Goal: Navigation & Orientation: Find specific page/section

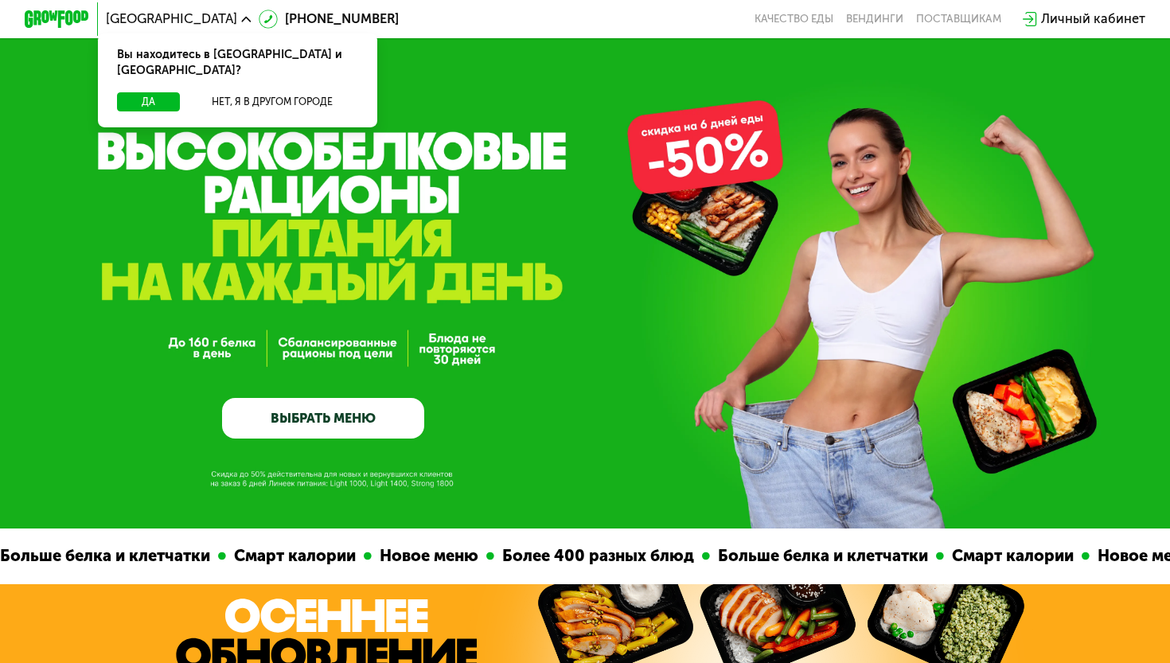
click at [1060, 14] on div "Личный кабинет" at bounding box center [1093, 20] width 104 height 20
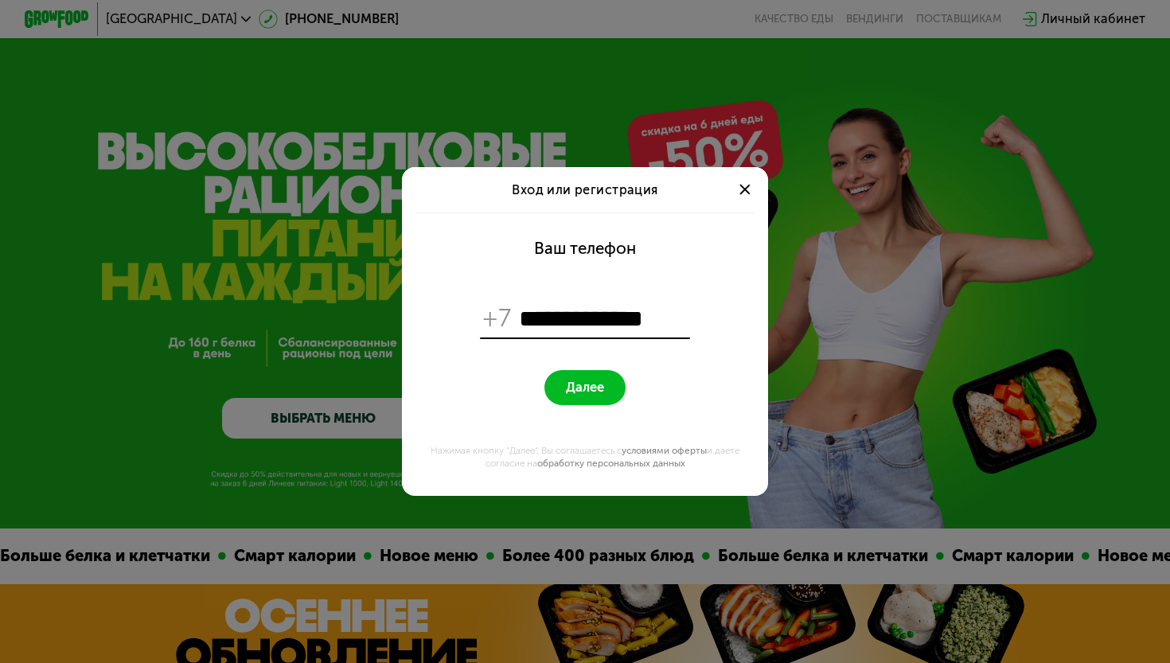
type input "**********"
click at [575, 395] on span "Далее" at bounding box center [585, 387] width 38 height 15
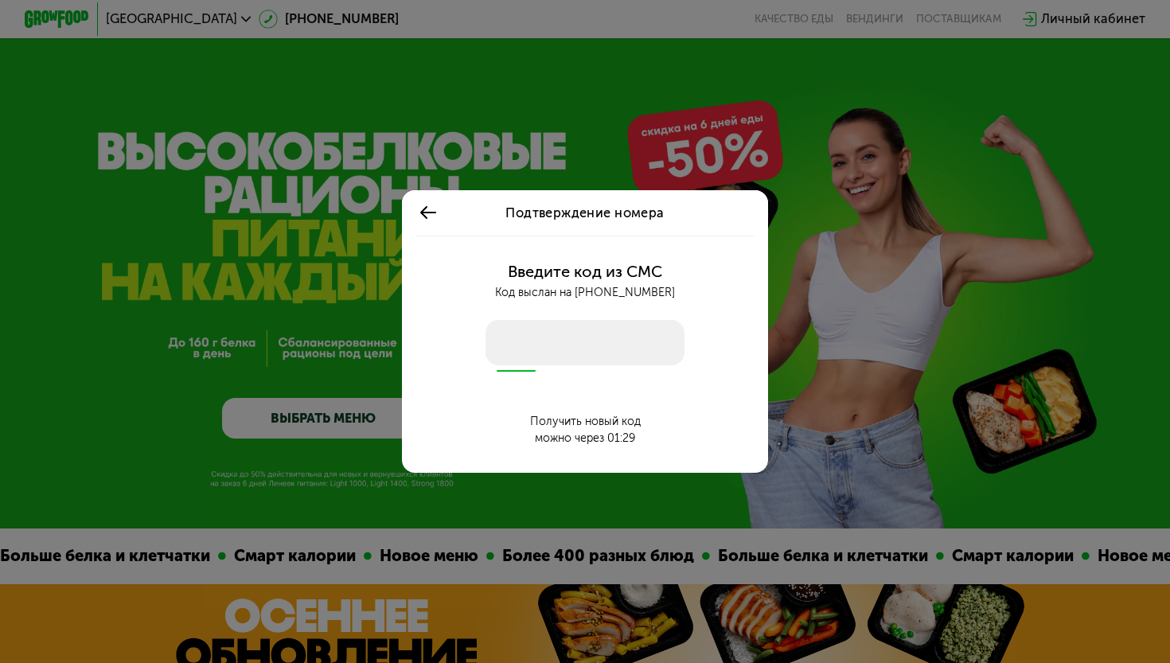
click at [564, 347] on input "number" at bounding box center [585, 342] width 198 height 45
type input "****"
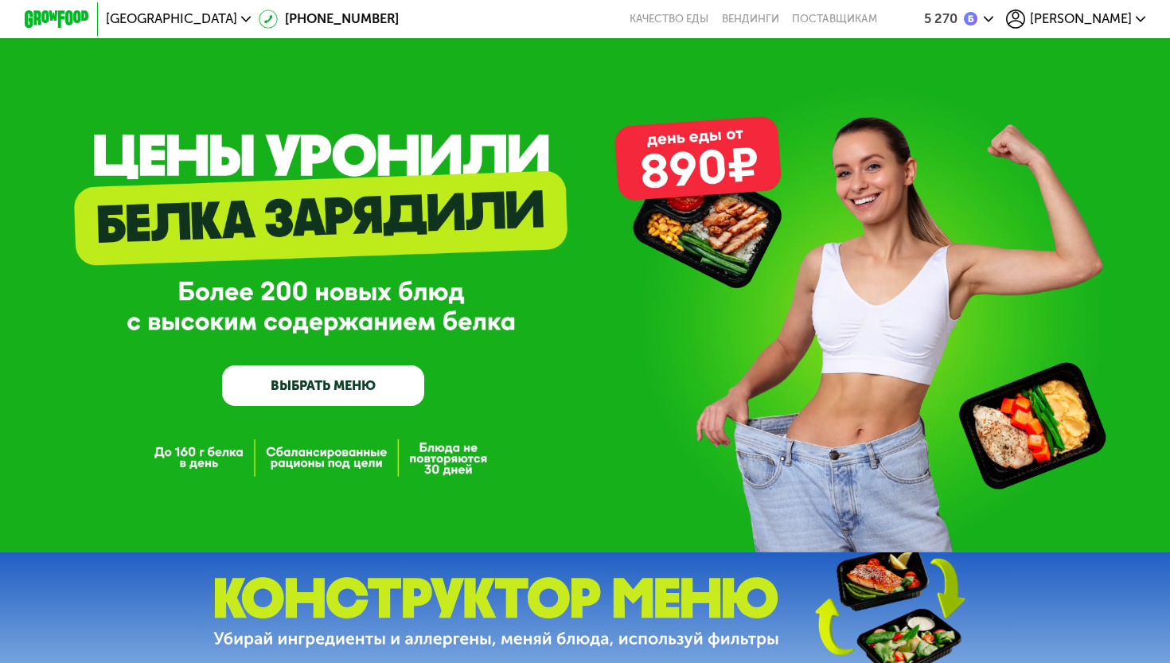
click at [1120, 17] on span "[PERSON_NAME]" at bounding box center [1081, 19] width 102 height 13
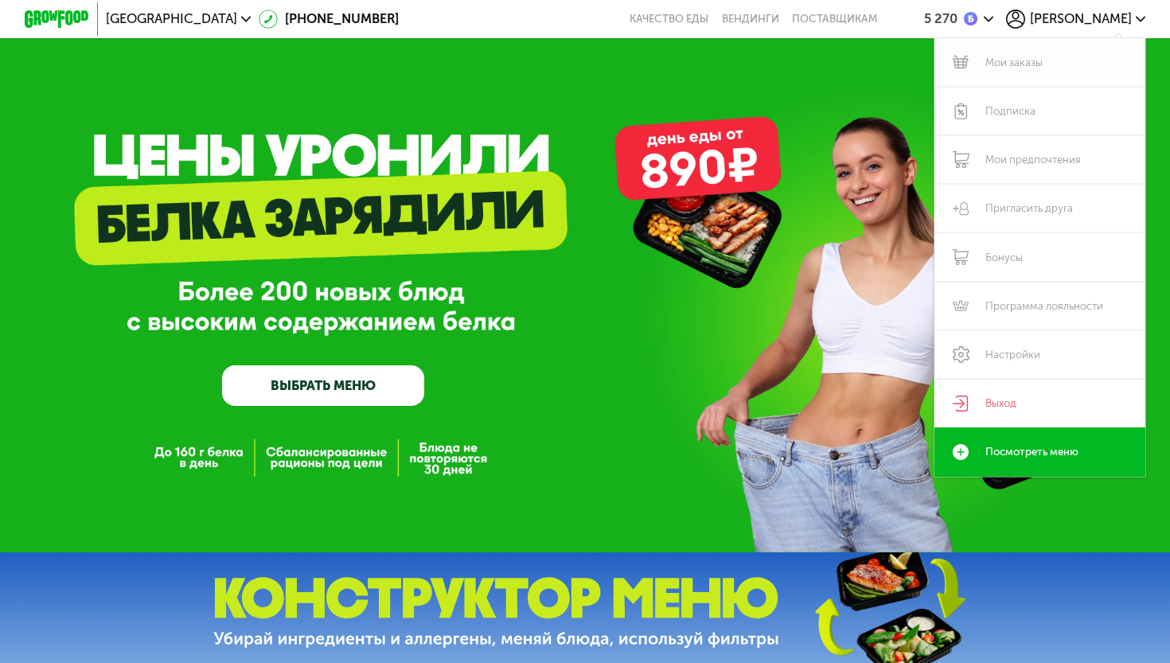
click at [1001, 61] on link "Мои заказы" at bounding box center [1040, 62] width 211 height 49
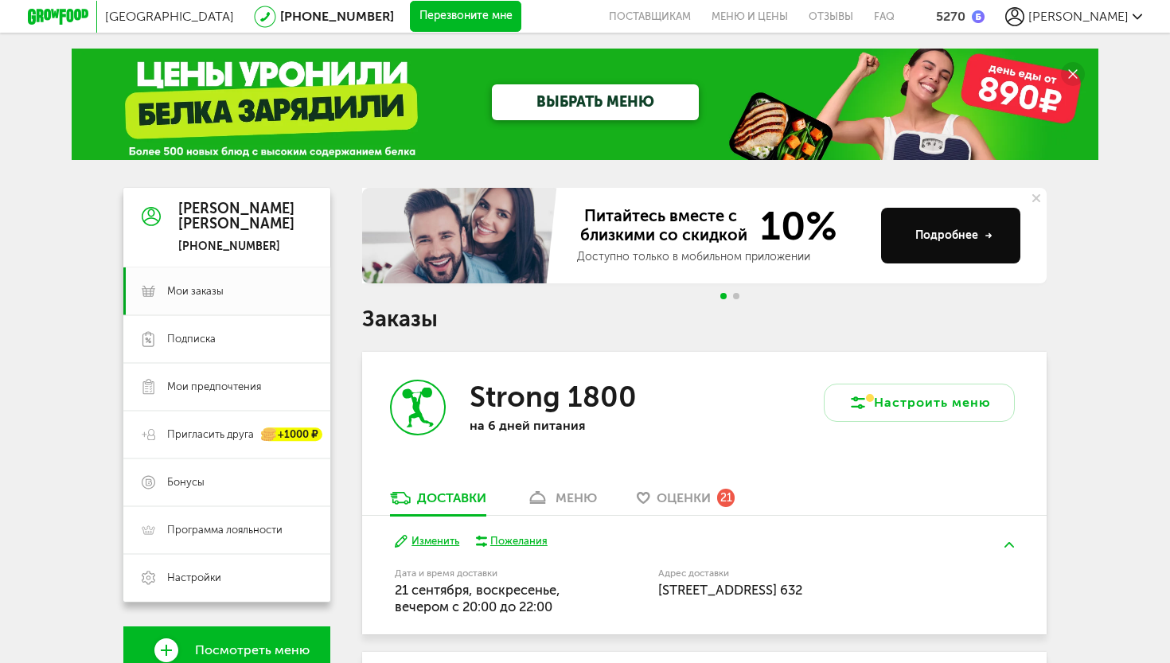
click at [1036, 193] on button at bounding box center [1036, 198] width 21 height 21
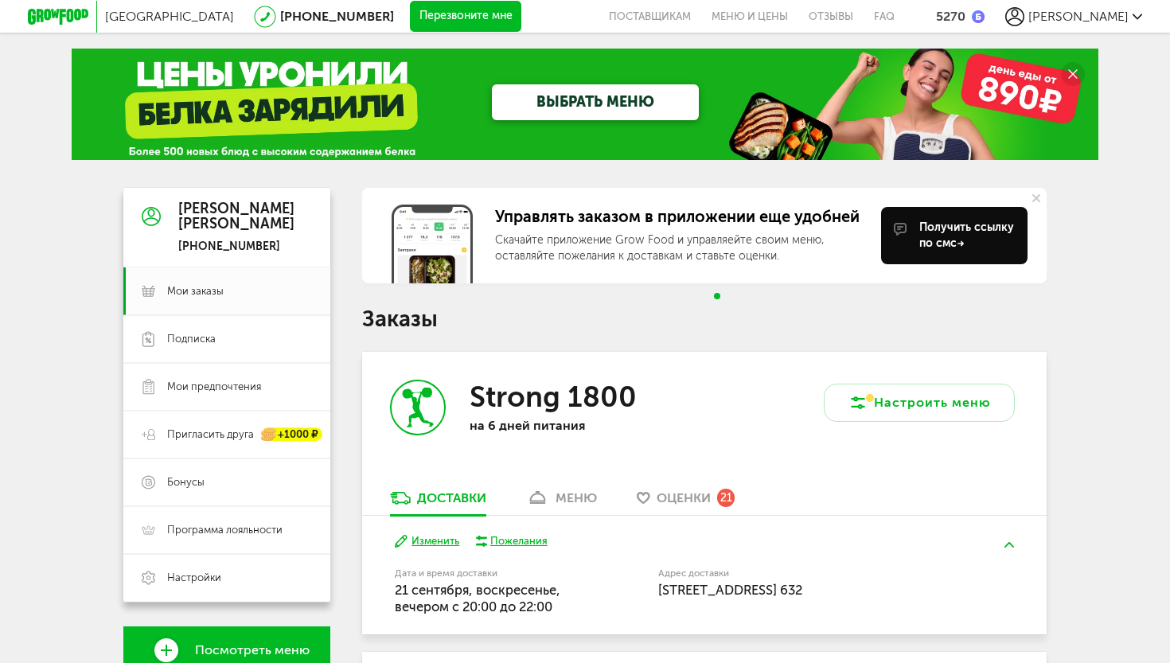
click at [966, 14] on div "5270" at bounding box center [950, 16] width 29 height 15
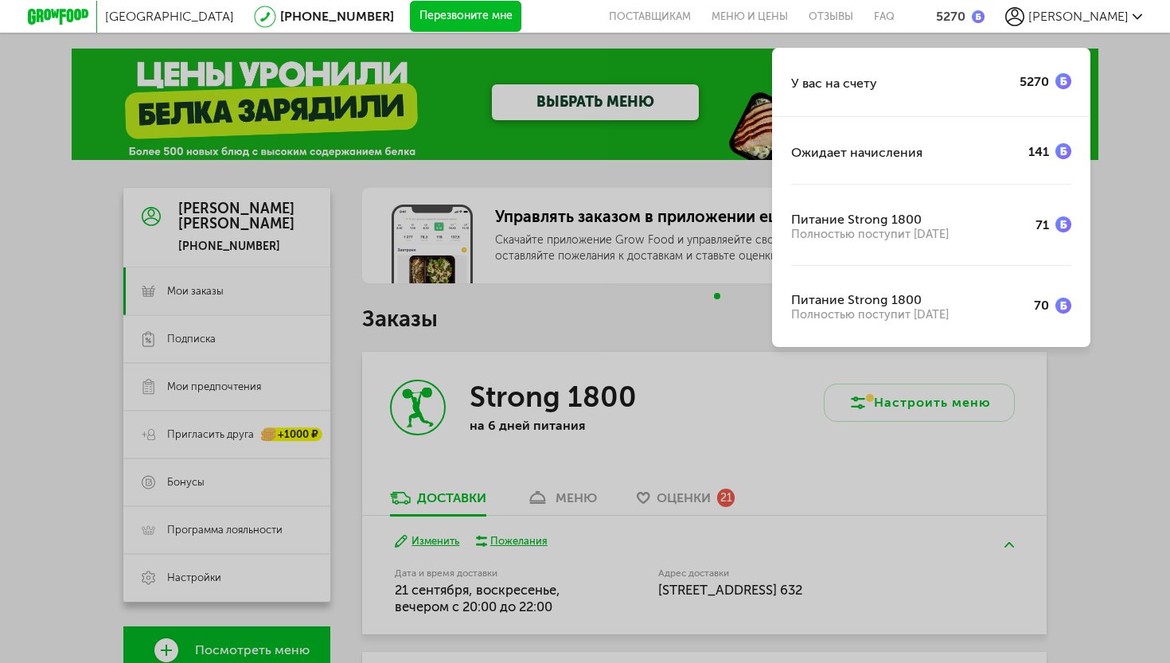
click at [1125, 289] on div "У вас на счету 5270 Ожидает начисления 141 Питание Strong 1800 Полностью поступ…" at bounding box center [585, 331] width 1170 height 663
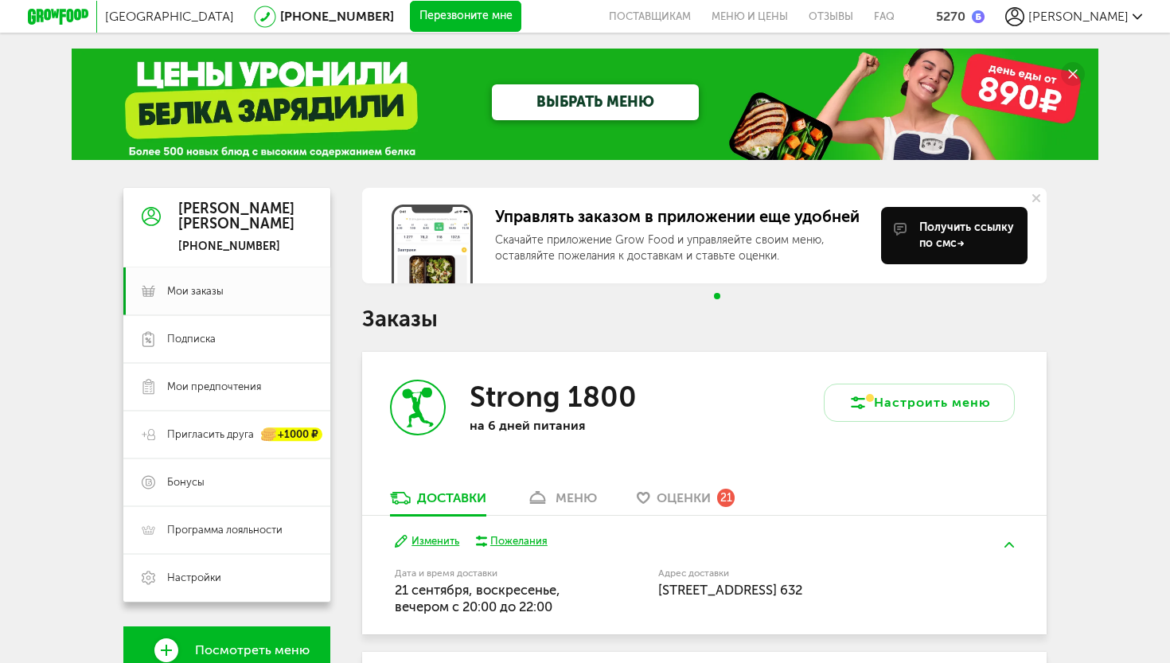
click at [1072, 72] on circle at bounding box center [1073, 74] width 24 height 24
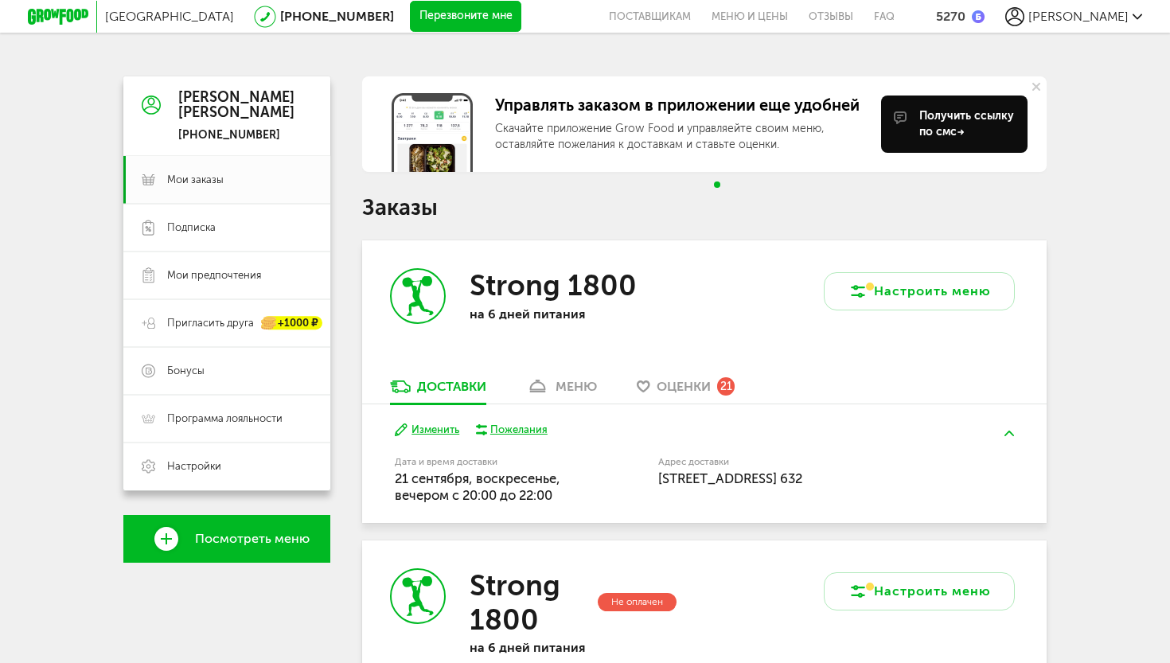
click at [1105, 7] on div "[PERSON_NAME]" at bounding box center [1073, 16] width 137 height 19
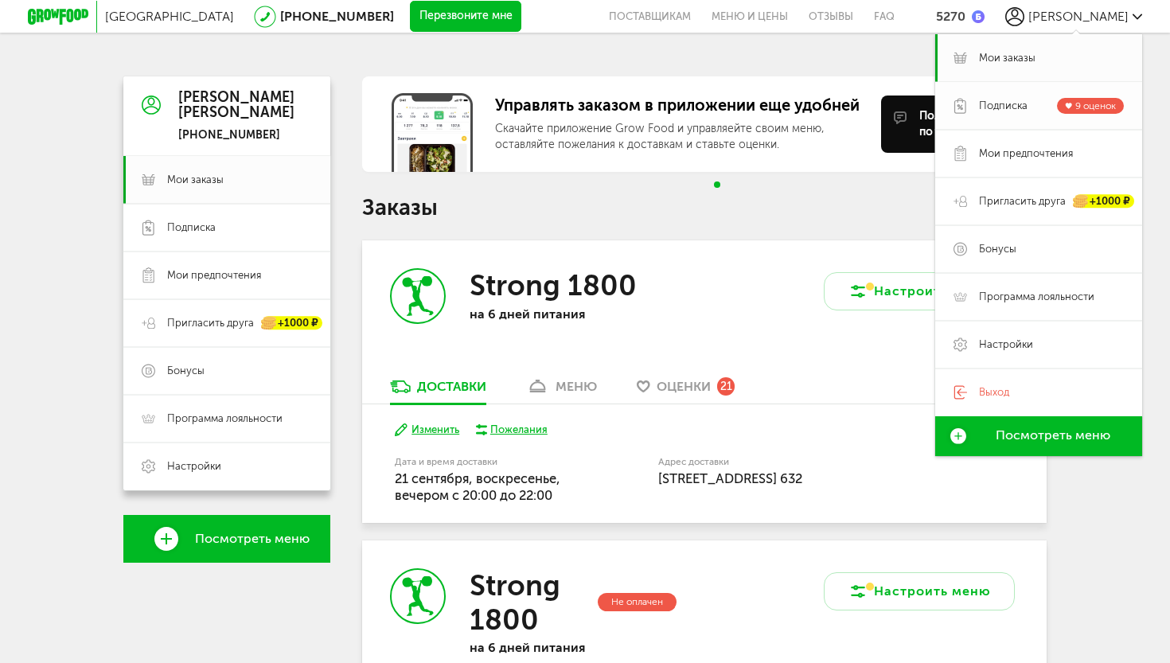
click at [980, 109] on span "Подписка" at bounding box center [1003, 106] width 49 height 14
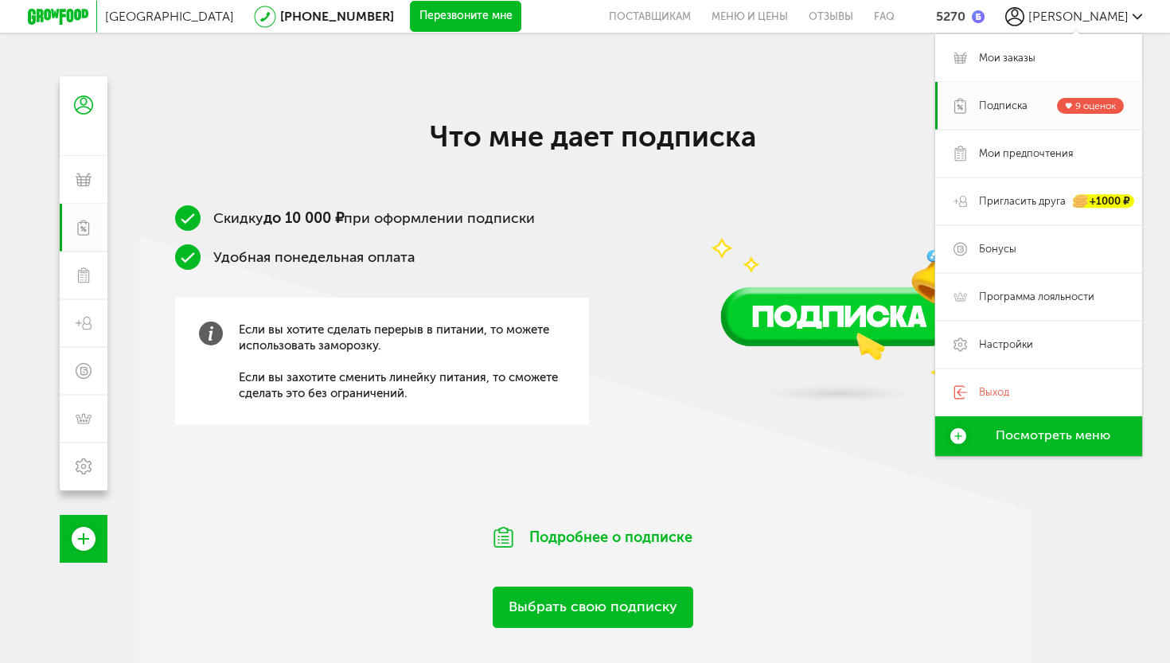
click at [591, 244] on div "Скидку до 10 000 ₽ при оформлении подписки Удобная понедельная оплата Если вы х…" at bounding box center [592, 344] width 907 height 278
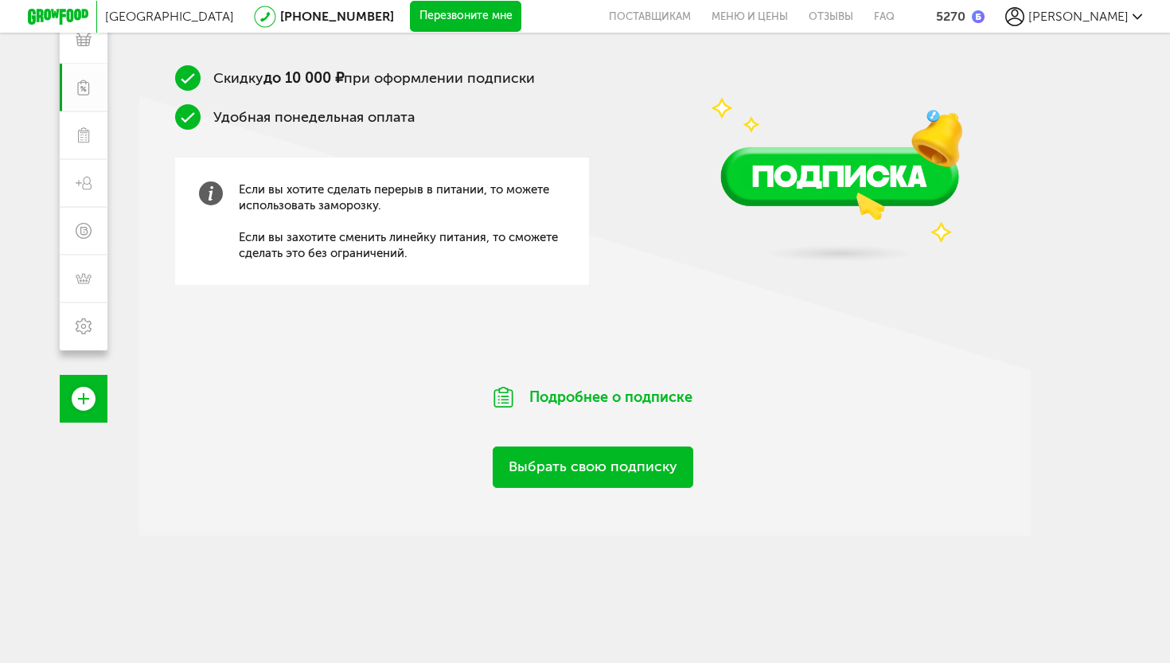
scroll to position [140, 0]
click at [603, 477] on link "Выбрать свою подписку" at bounding box center [593, 467] width 201 height 41
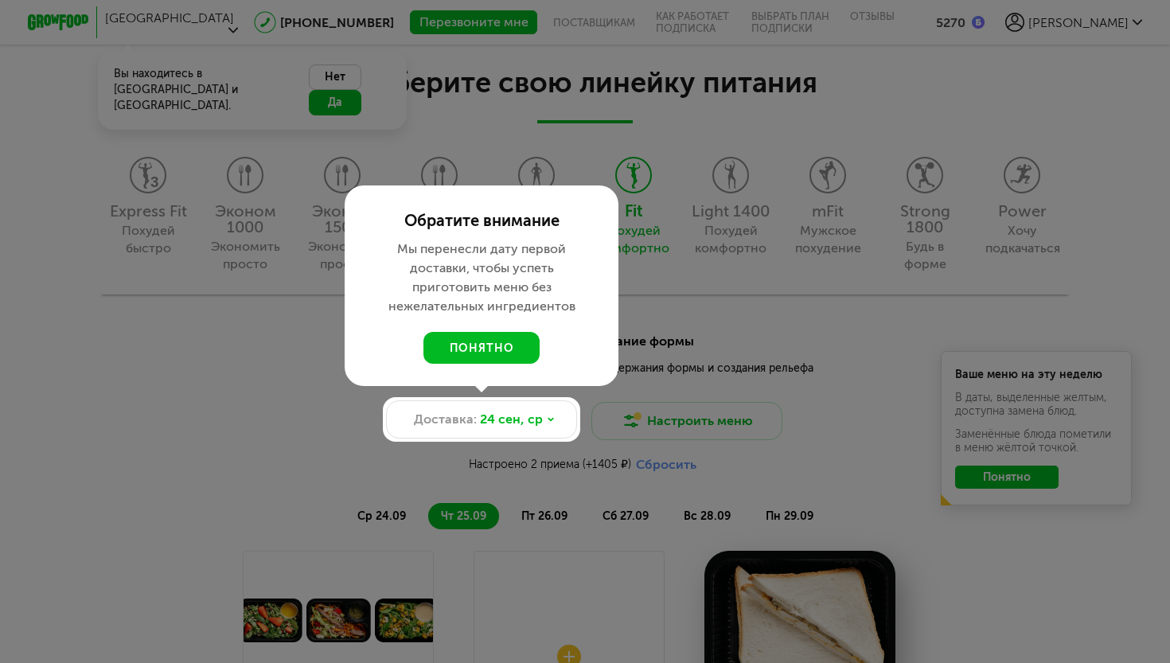
scroll to position [1322, 0]
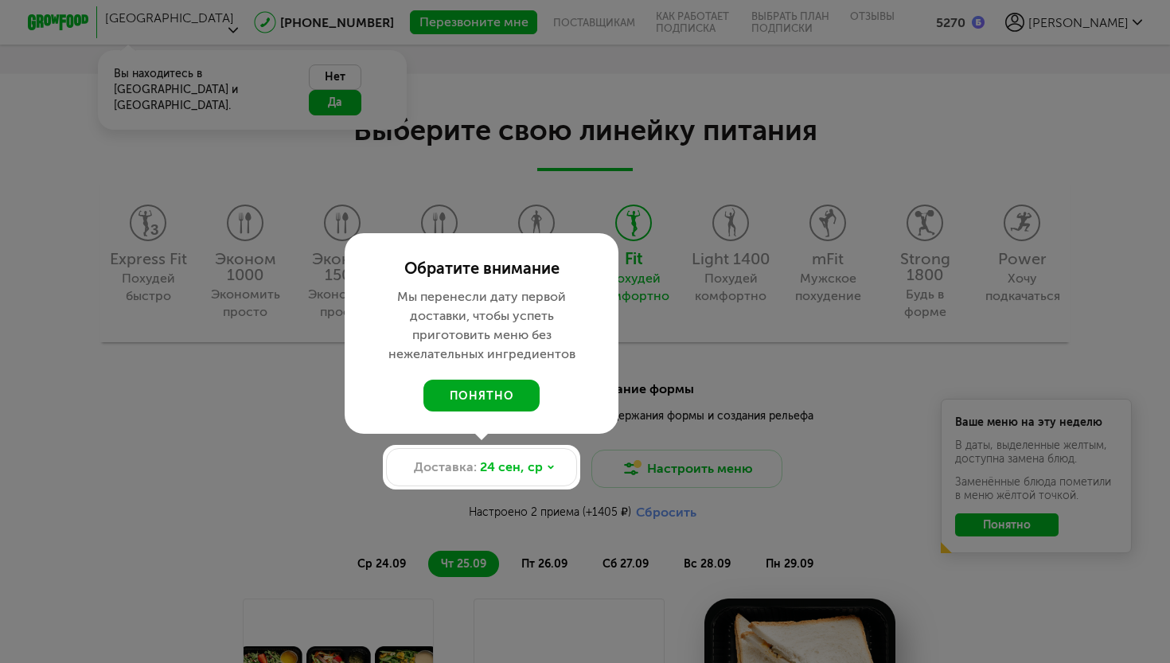
click at [521, 409] on button "понятно" at bounding box center [481, 396] width 116 height 32
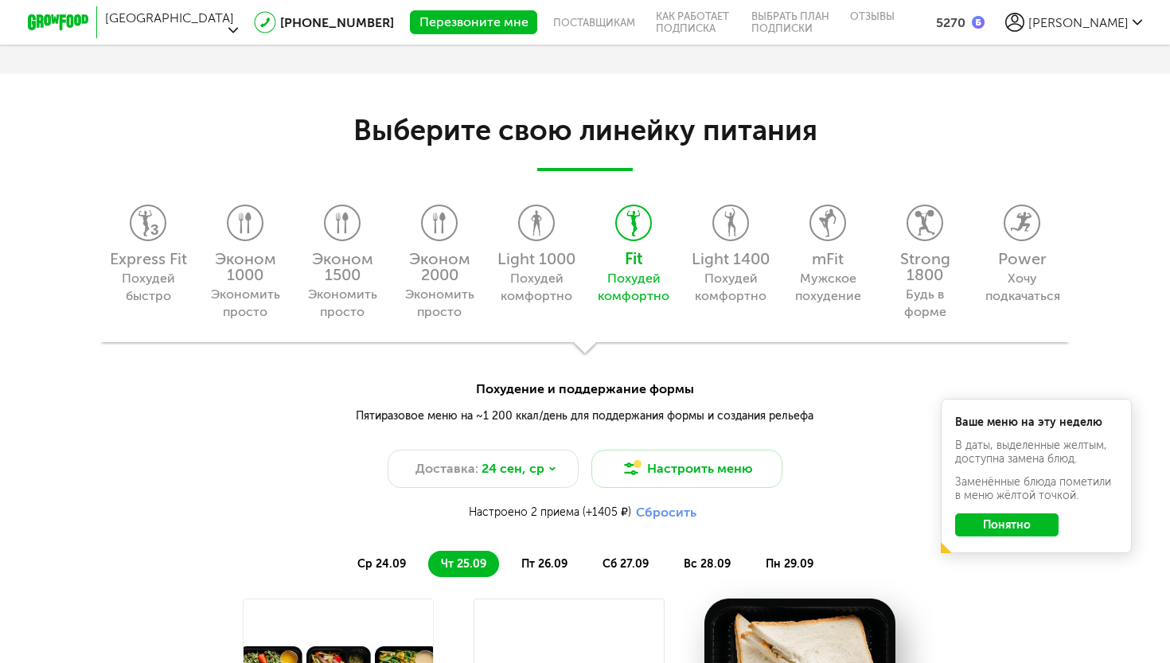
click at [1091, 15] on span "[PERSON_NAME]" at bounding box center [1078, 22] width 100 height 15
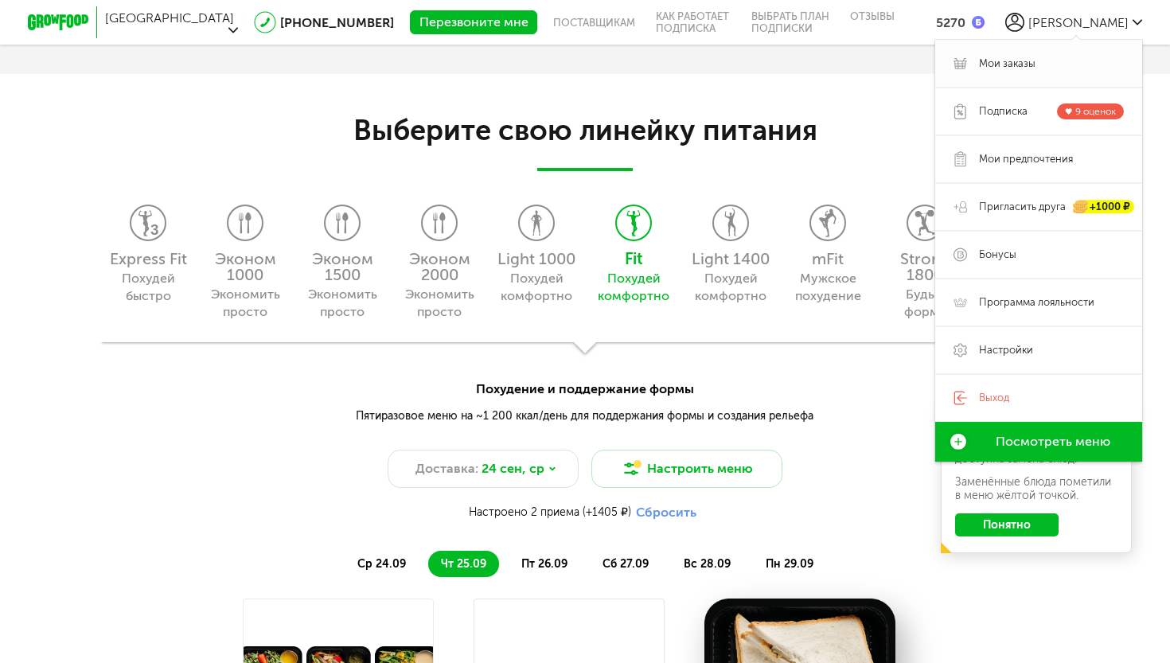
click at [989, 57] on span "Мои заказы" at bounding box center [1007, 64] width 57 height 14
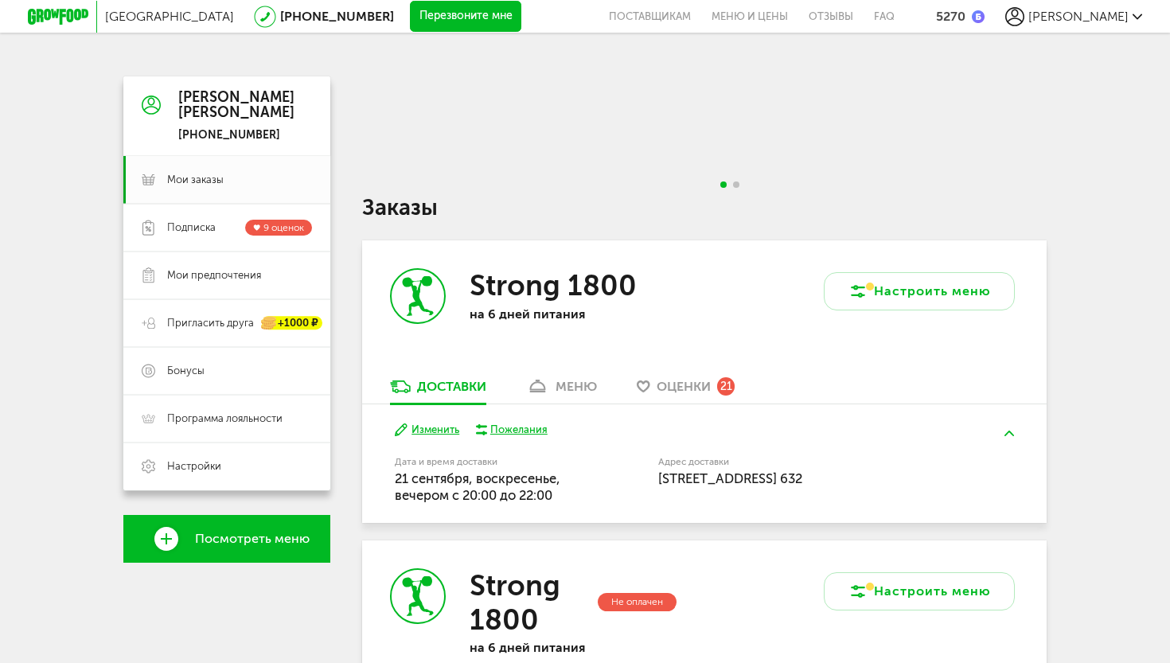
click at [737, 186] on span "Go to slide 2" at bounding box center [736, 184] width 6 height 6
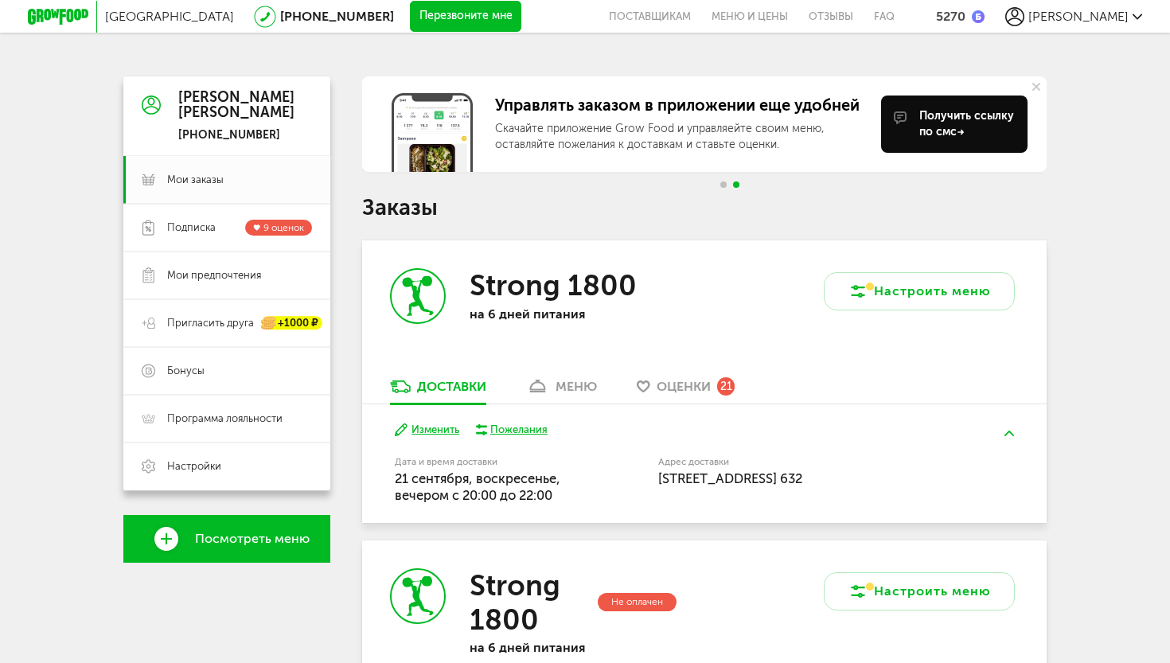
click at [1034, 82] on button at bounding box center [1036, 86] width 21 height 21
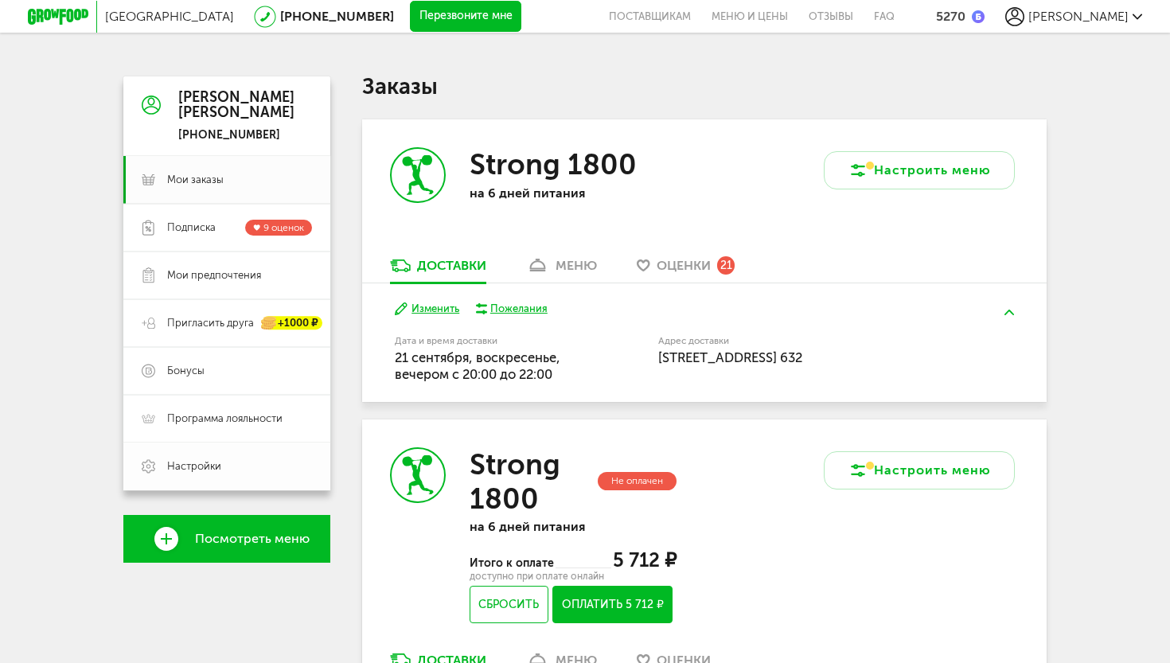
click at [217, 457] on link "Настройки" at bounding box center [226, 467] width 207 height 48
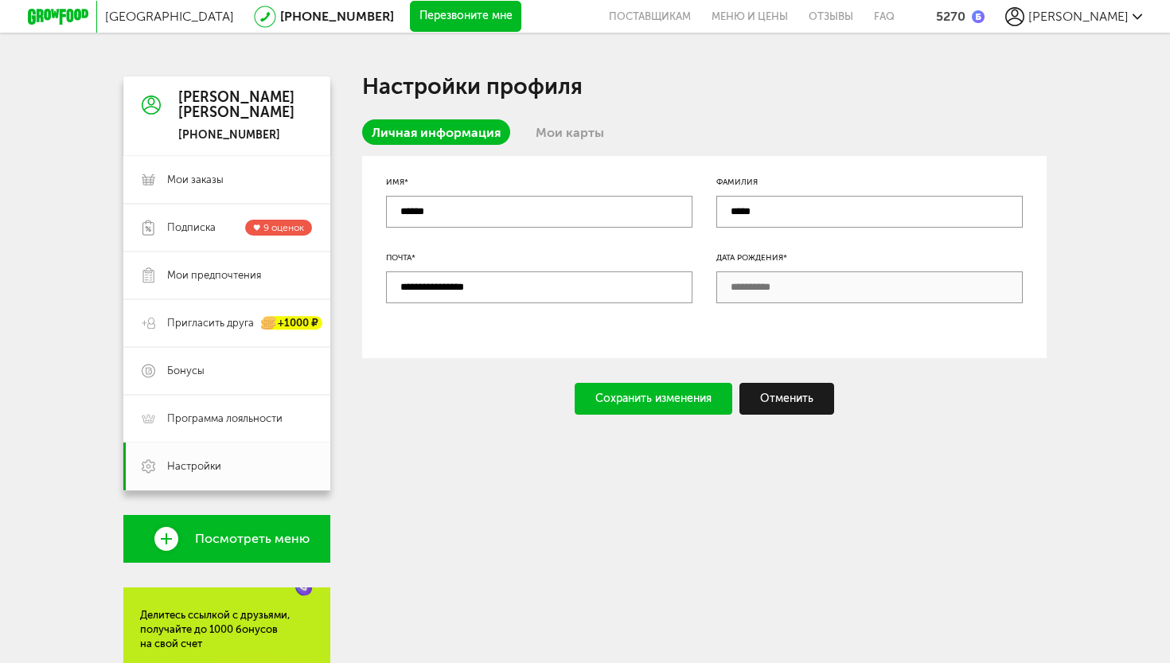
click at [561, 136] on link "Мои карты" at bounding box center [570, 131] width 88 height 25
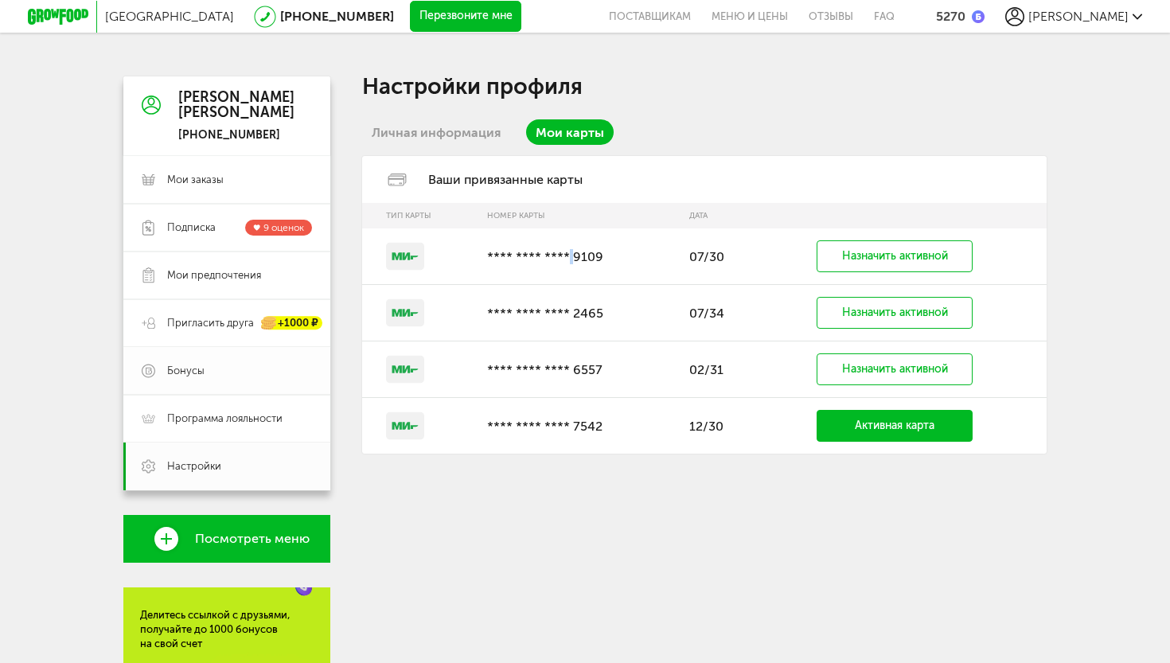
click at [195, 382] on link "Бонусы" at bounding box center [226, 371] width 207 height 48
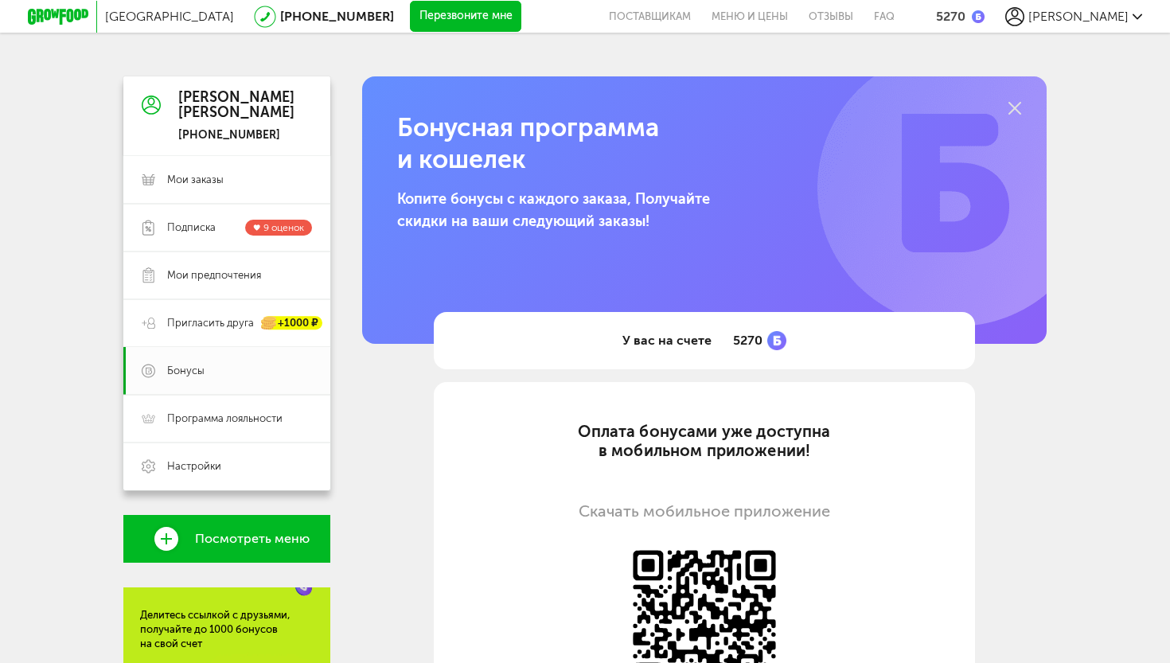
click at [1017, 108] on icon at bounding box center [1015, 108] width 13 height 13
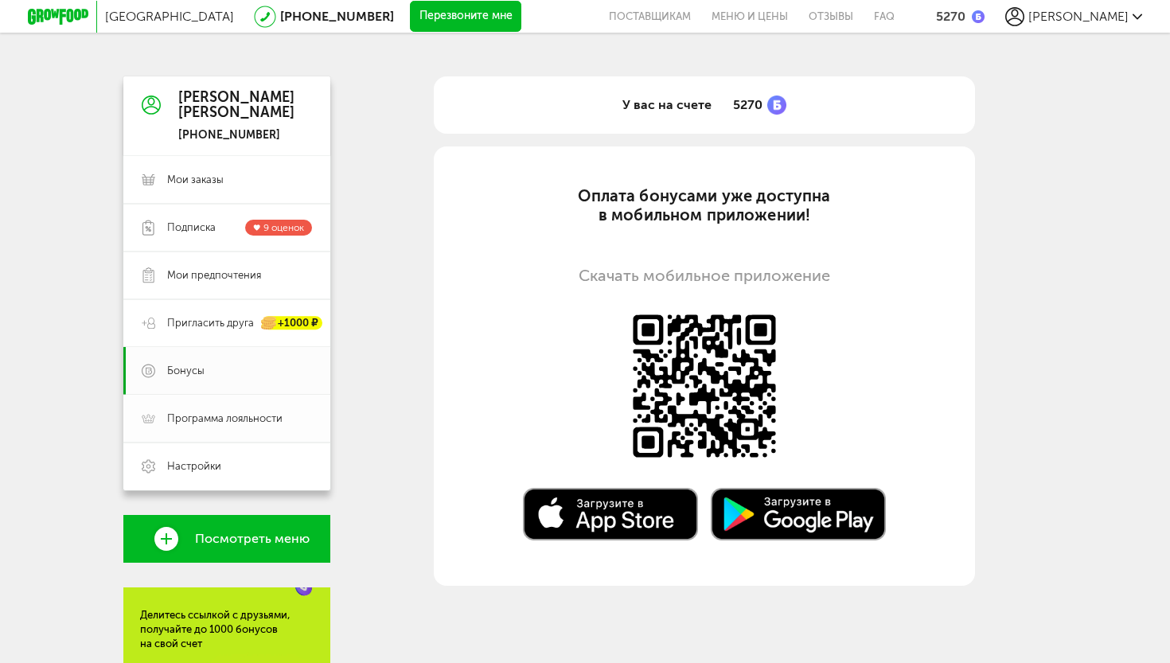
click at [192, 416] on span "Программа лояльности" at bounding box center [224, 419] width 115 height 14
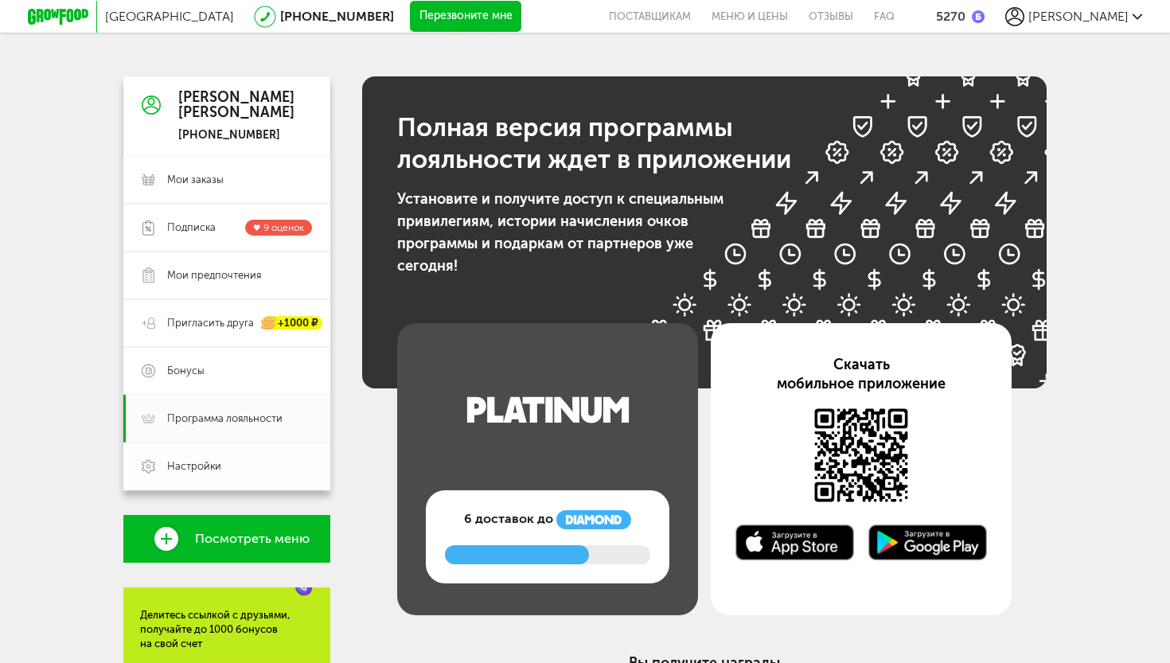
click at [204, 466] on span "Настройки" at bounding box center [194, 466] width 54 height 14
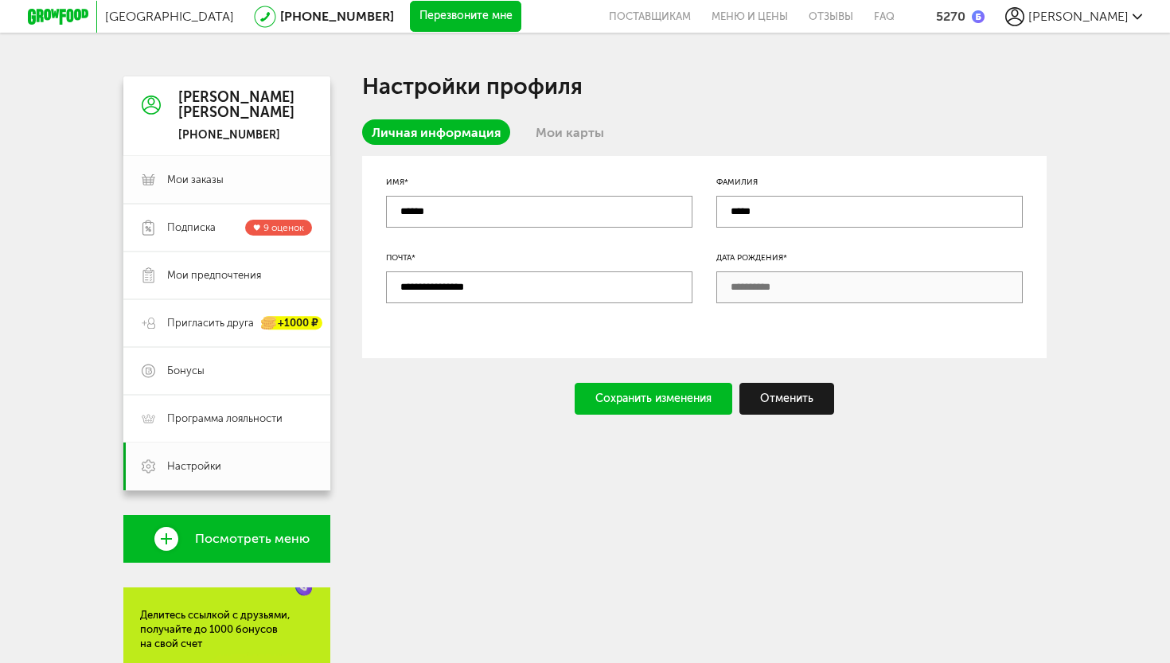
click at [178, 179] on span "Мои заказы" at bounding box center [195, 180] width 57 height 14
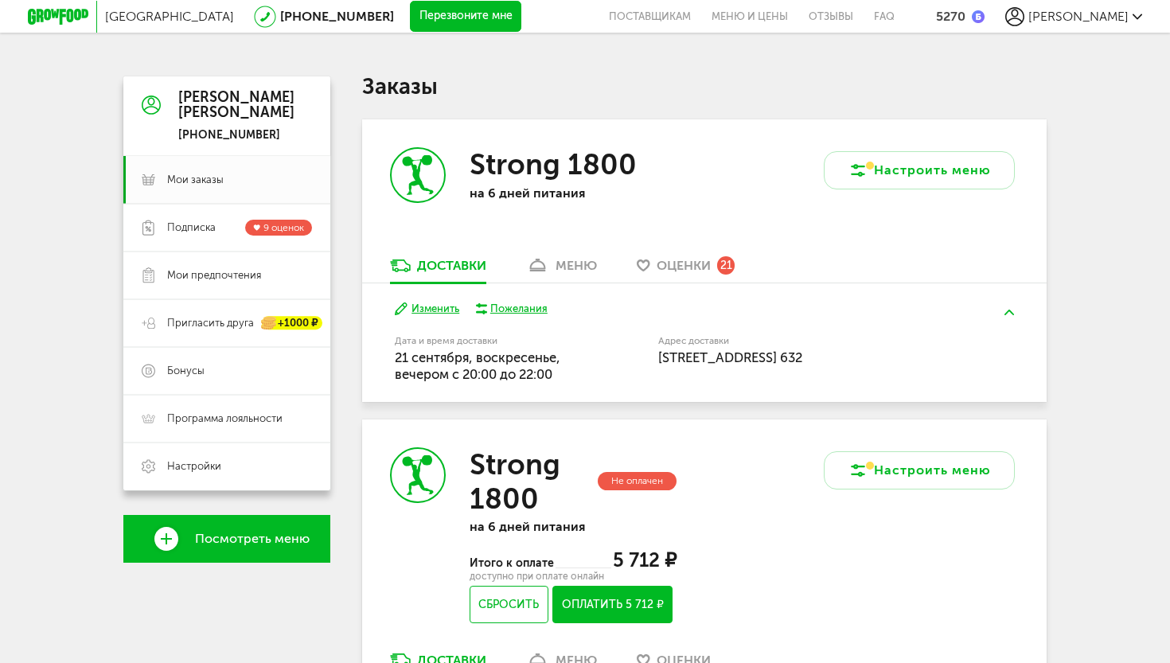
click at [561, 269] on div "меню" at bounding box center [576, 265] width 41 height 15
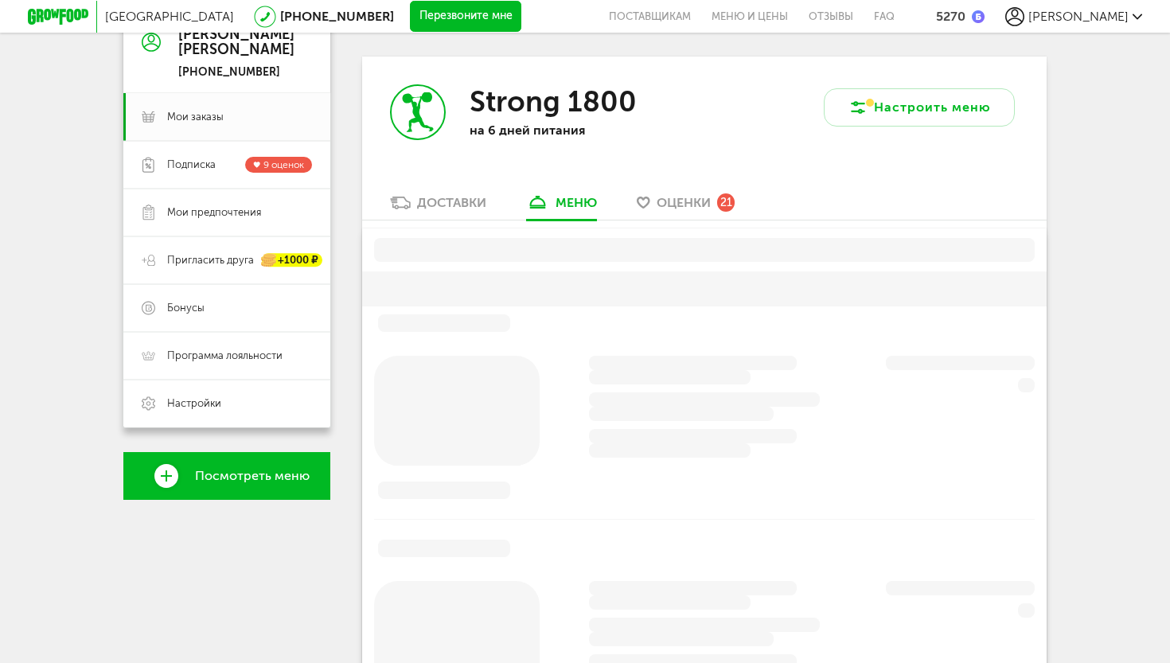
scroll to position [80, 0]
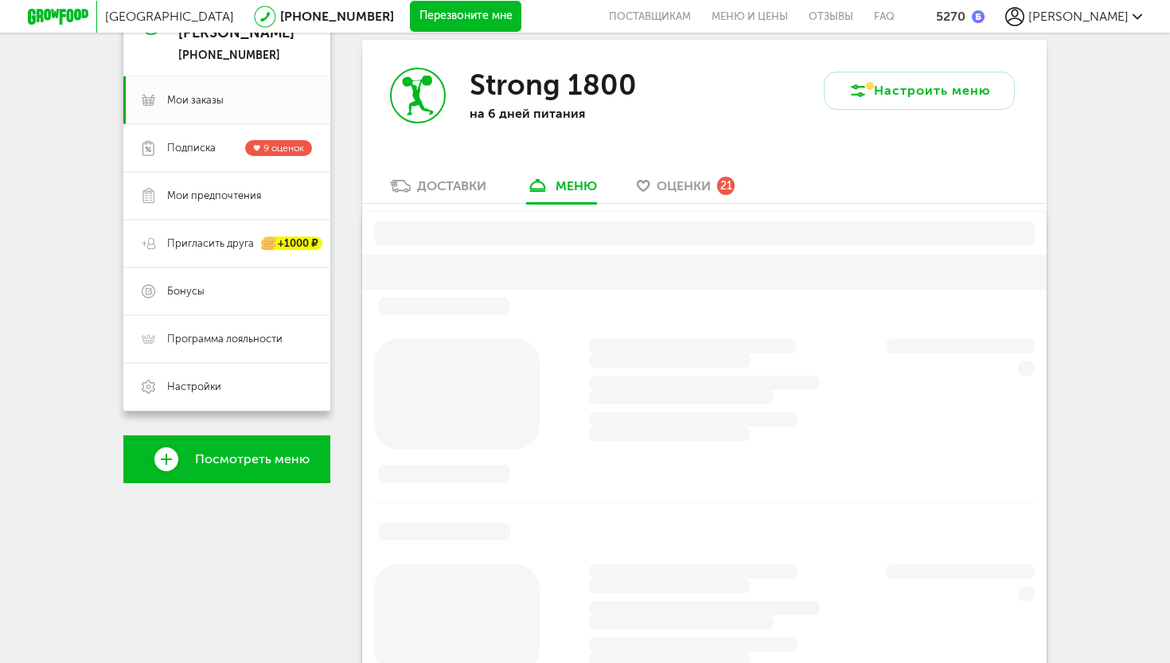
click at [654, 196] on link "Оценки 21" at bounding box center [686, 190] width 114 height 25
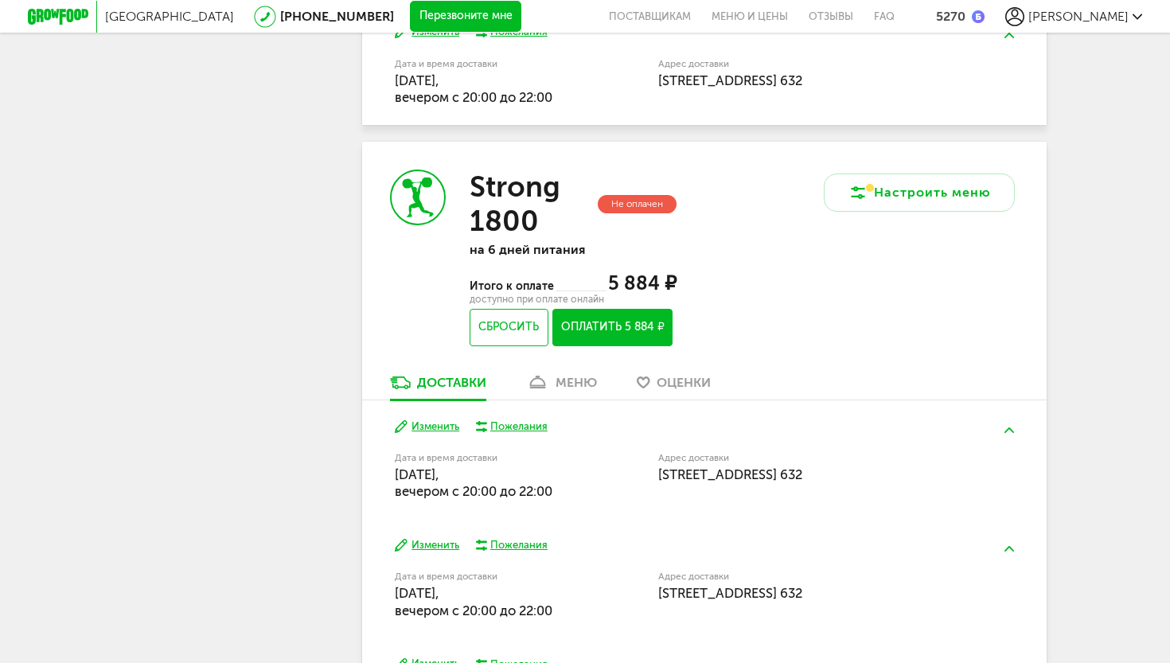
scroll to position [4922, 0]
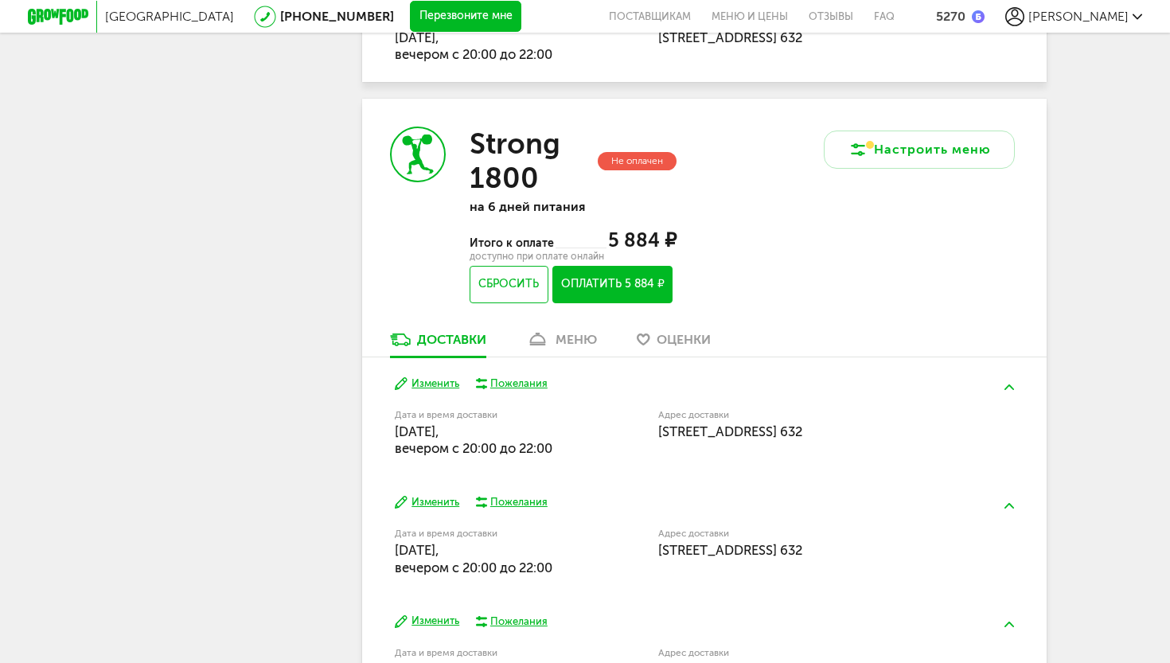
click at [680, 332] on span "Оценки" at bounding box center [684, 339] width 54 height 15
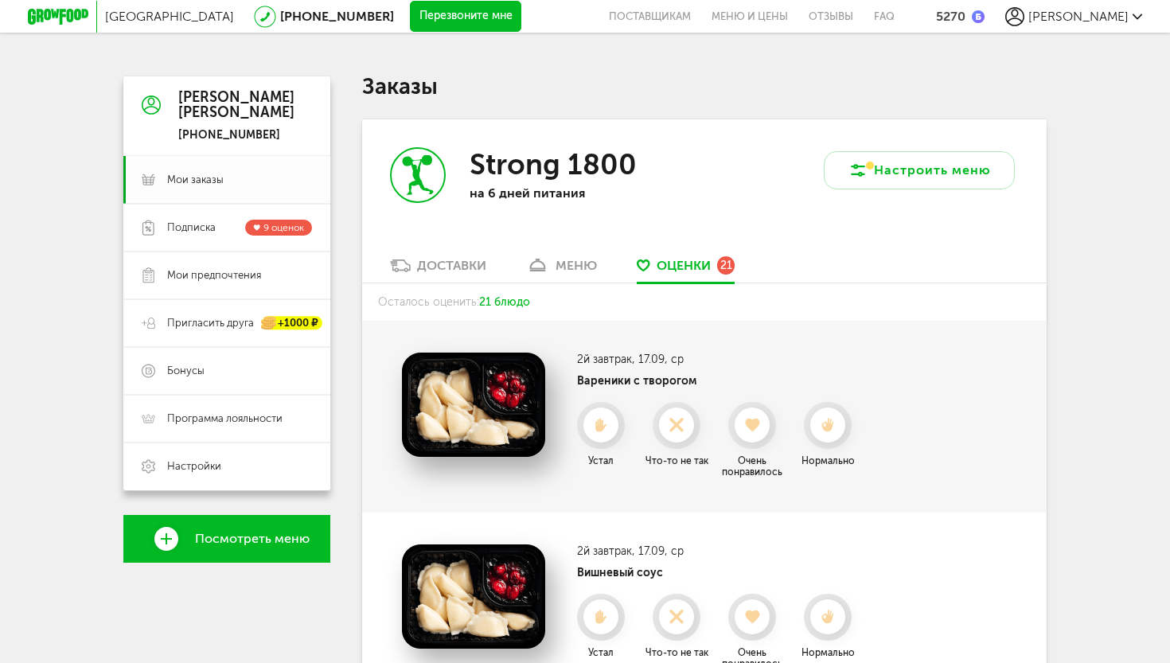
click at [192, 168] on link "Мои заказы" at bounding box center [226, 180] width 207 height 48
